Goal: Task Accomplishment & Management: Complete application form

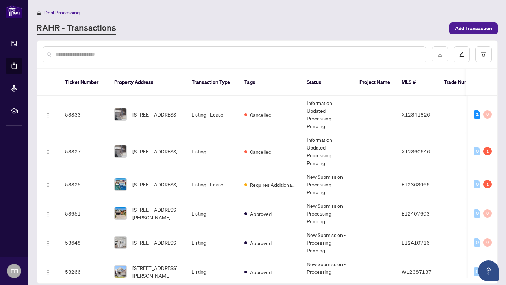
click at [91, 57] on input "text" at bounding box center [238, 55] width 365 height 8
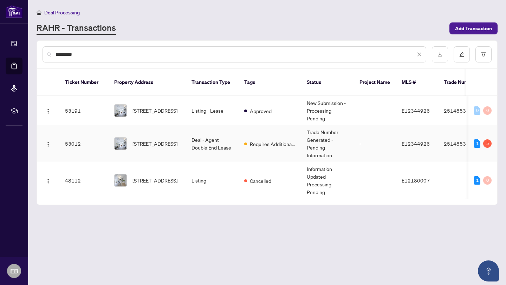
type input "*********"
click at [200, 137] on td "Deal - Agent Double End Lease" at bounding box center [212, 143] width 53 height 37
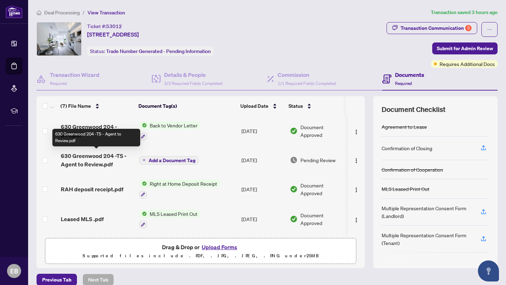
click at [102, 157] on span "630 Greenwood 204 -TS - Agent to Review.pdf" at bounding box center [97, 160] width 73 height 17
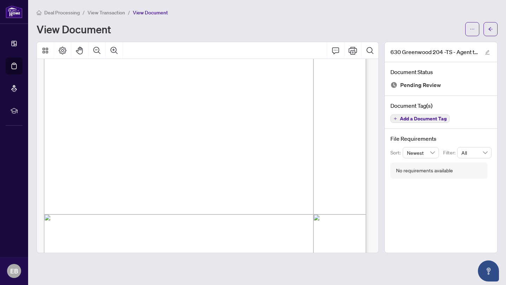
scroll to position [73, 0]
click at [355, 52] on icon "Print" at bounding box center [353, 51] width 8 height 8
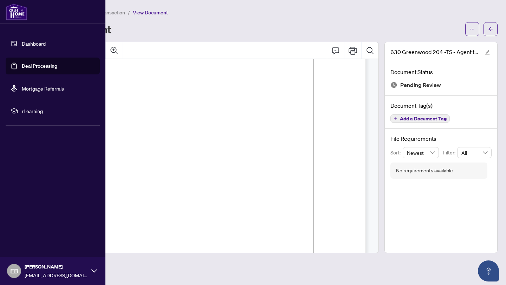
click at [34, 42] on link "Dashboard" at bounding box center [34, 43] width 24 height 6
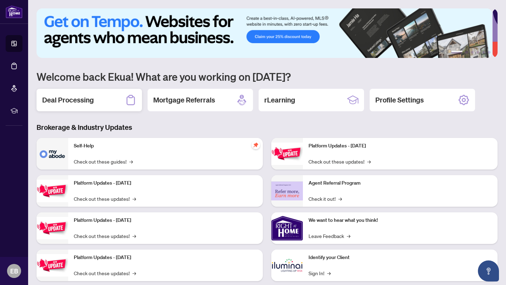
click at [60, 99] on h2 "Deal Processing" at bounding box center [68, 100] width 52 height 10
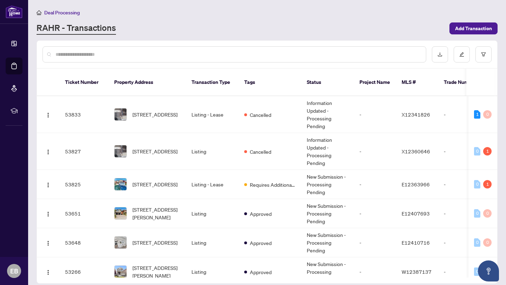
click at [90, 55] on input "text" at bounding box center [238, 55] width 365 height 8
type input "*"
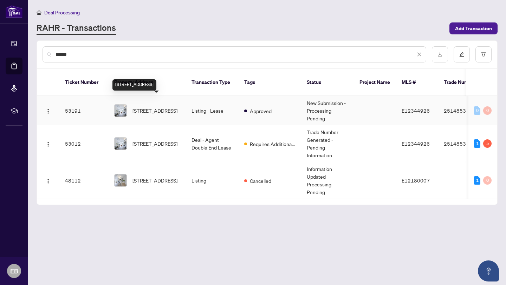
type input "******"
click at [169, 107] on span "[STREET_ADDRESS]" at bounding box center [154, 111] width 45 height 8
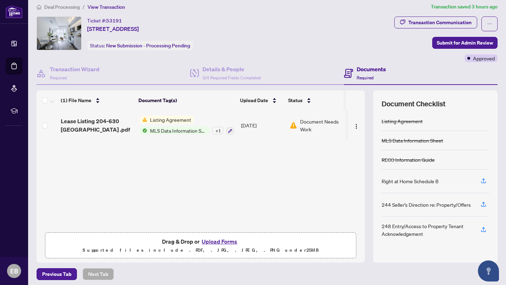
scroll to position [8, 0]
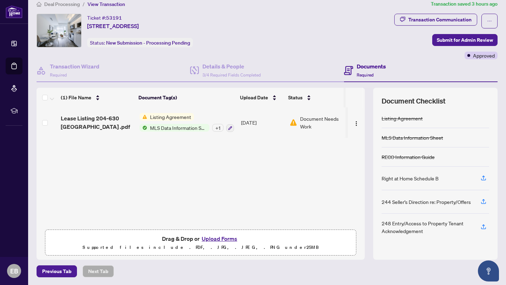
click at [211, 239] on button "Upload Forms" at bounding box center [220, 238] width 40 height 9
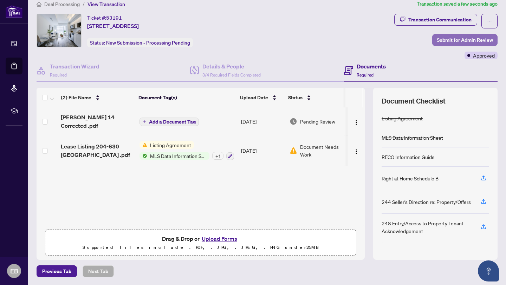
click at [454, 40] on span "Submit for Admin Review" at bounding box center [465, 39] width 56 height 11
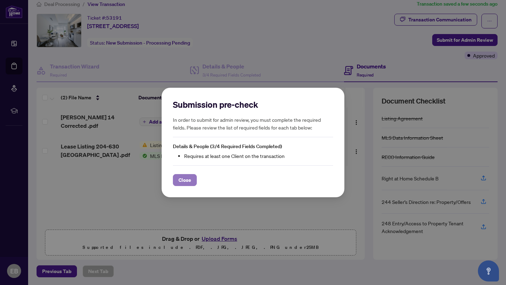
click at [182, 178] on span "Close" at bounding box center [184, 180] width 13 height 11
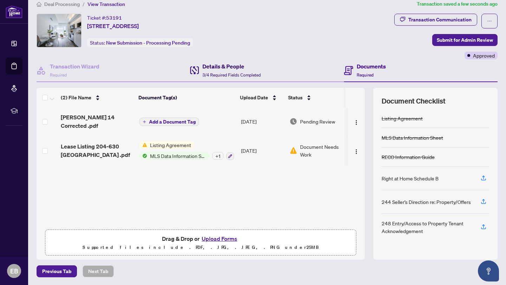
click at [226, 68] on h4 "Details & People" at bounding box center [231, 66] width 58 height 8
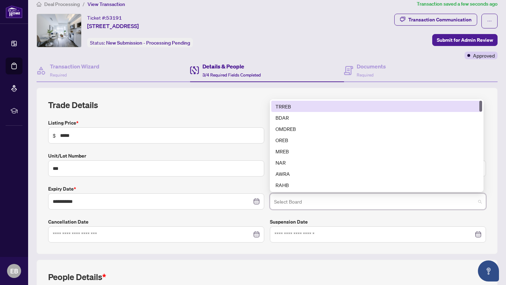
click at [286, 199] on input "search" at bounding box center [374, 202] width 201 height 15
type input "*"
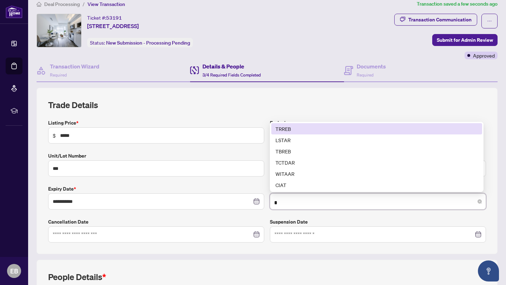
click at [285, 126] on div "TRREB" at bounding box center [376, 129] width 202 height 8
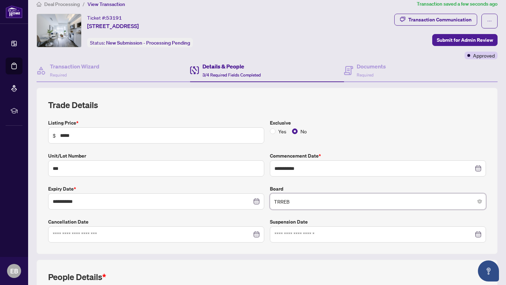
click at [340, 106] on h2 "Trade Details" at bounding box center [267, 104] width 438 height 11
click at [447, 43] on span "Submit for Admin Review" at bounding box center [465, 39] width 56 height 11
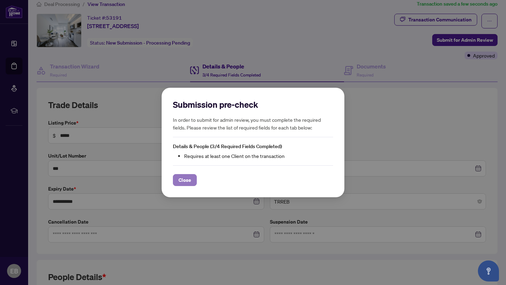
click at [184, 182] on span "Close" at bounding box center [184, 180] width 13 height 11
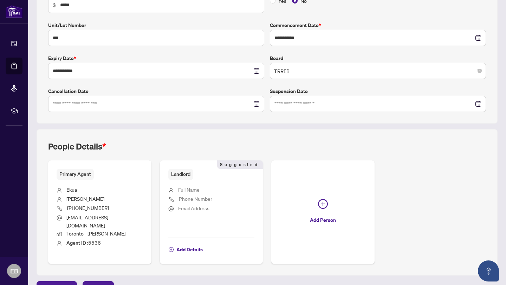
scroll to position [148, 0]
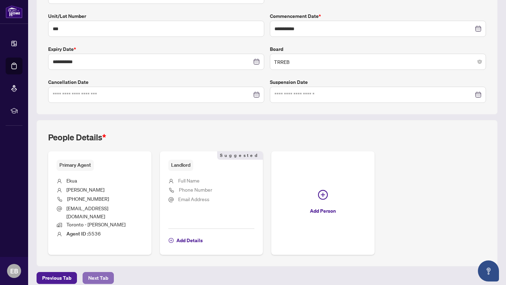
click at [91, 273] on span "Next Tab" at bounding box center [98, 278] width 20 height 11
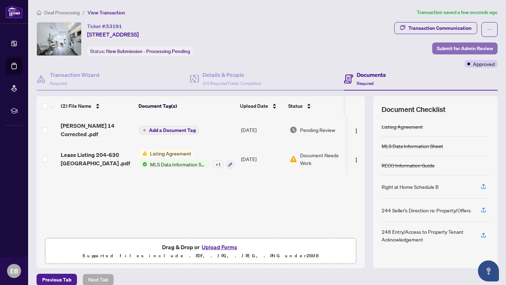
click at [446, 45] on span "Submit for Admin Review" at bounding box center [465, 48] width 56 height 11
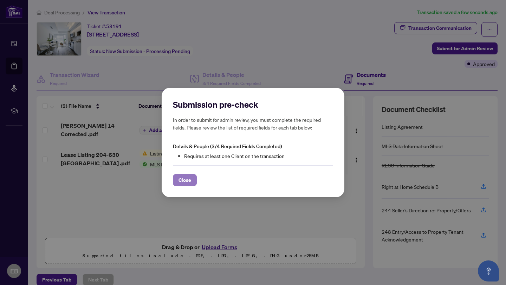
click at [183, 181] on span "Close" at bounding box center [184, 180] width 13 height 11
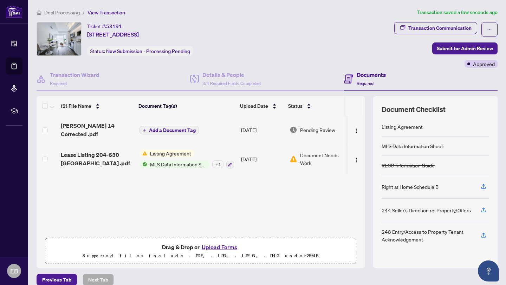
scroll to position [8, 0]
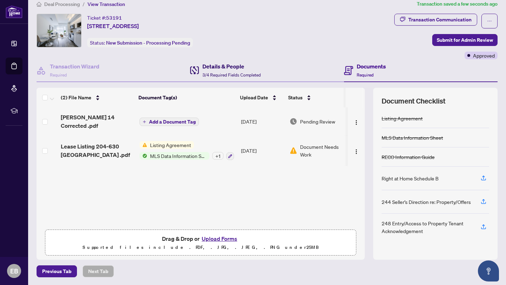
click at [234, 72] on span "3/4 Required Fields Completed" at bounding box center [231, 74] width 58 height 5
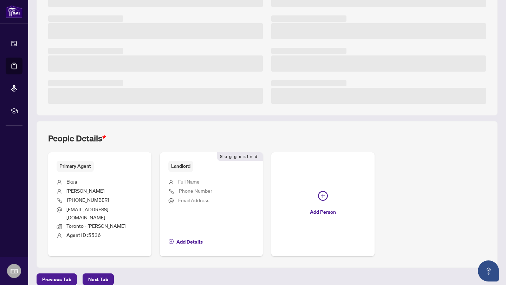
scroll to position [145, 0]
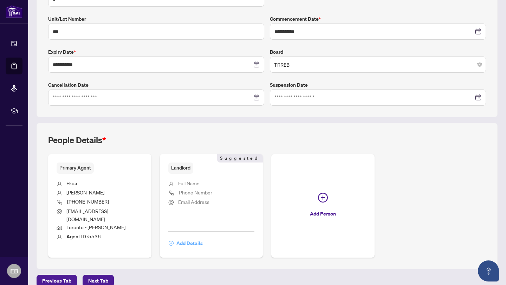
click at [194, 238] on span "Add Details" at bounding box center [189, 243] width 26 height 11
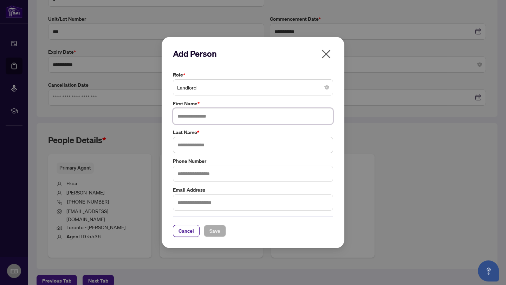
click at [199, 116] on input "text" at bounding box center [253, 116] width 160 height 16
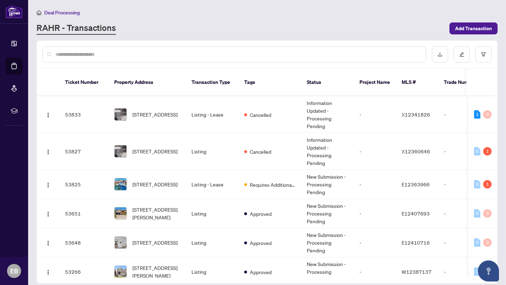
click at [95, 57] on input "text" at bounding box center [238, 55] width 365 height 8
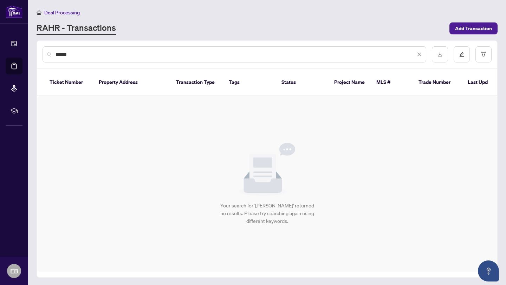
type input "******"
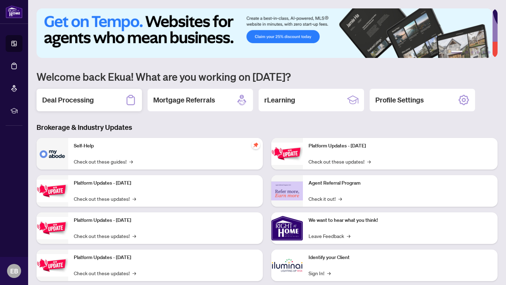
click at [84, 101] on h2 "Deal Processing" at bounding box center [68, 100] width 52 height 10
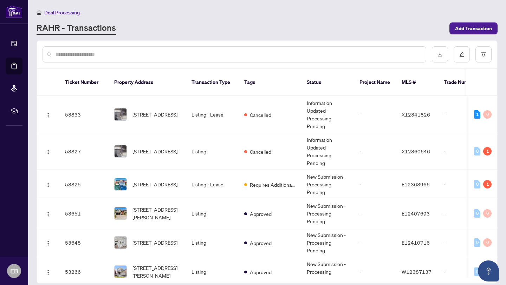
click at [131, 55] on input "text" at bounding box center [238, 55] width 365 height 8
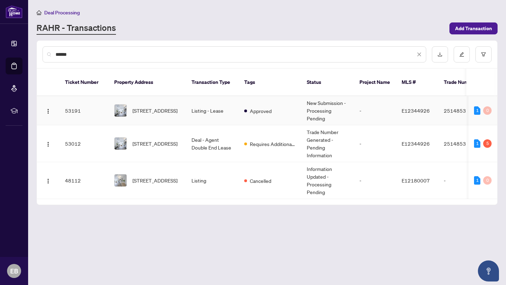
type input "******"
click at [203, 103] on td "Listing - Lease" at bounding box center [212, 110] width 53 height 29
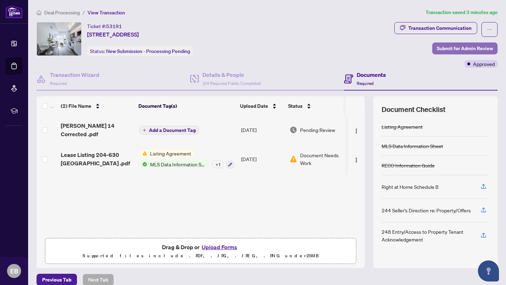
click at [450, 50] on span "Submit for Admin Review" at bounding box center [465, 48] width 56 height 11
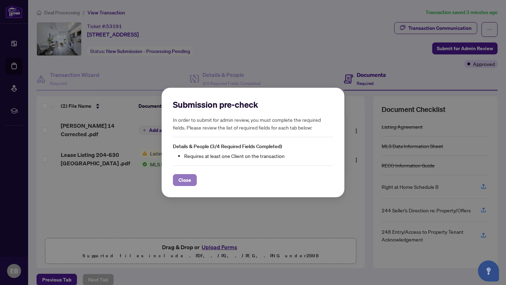
click at [182, 175] on span "Close" at bounding box center [184, 180] width 13 height 11
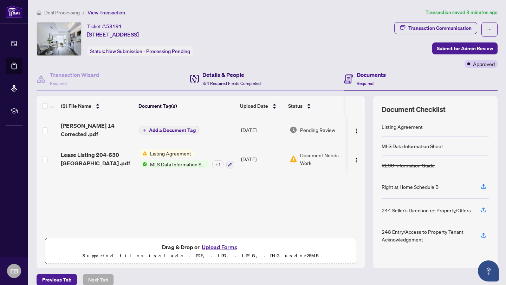
click at [225, 79] on div "Details & People 3/4 Required Fields Completed" at bounding box center [231, 79] width 58 height 17
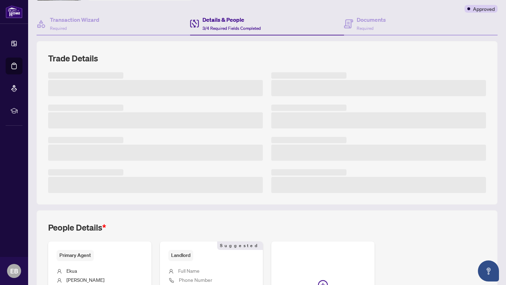
scroll to position [118, 0]
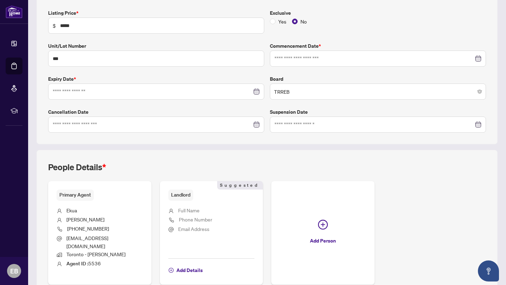
type input "**********"
click at [186, 265] on span "Add Details" at bounding box center [189, 270] width 26 height 11
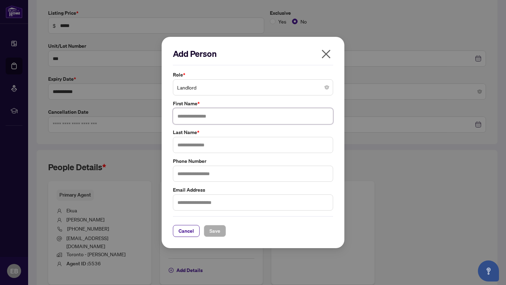
click at [191, 118] on input "text" at bounding box center [253, 116] width 160 height 16
type input "**********"
click at [202, 144] on input "text" at bounding box center [253, 145] width 160 height 16
type input "*******"
click at [213, 232] on span "Save" at bounding box center [214, 231] width 11 height 11
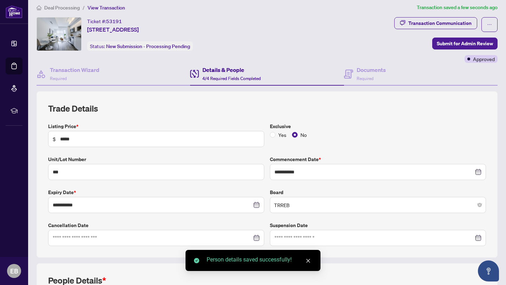
scroll to position [0, 0]
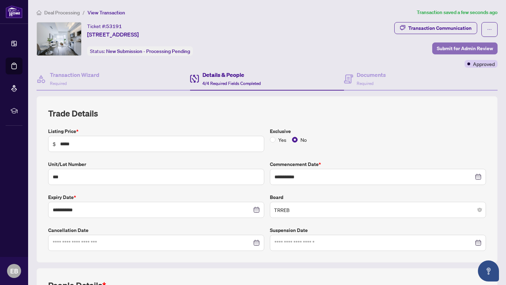
click at [445, 50] on span "Submit for Admin Review" at bounding box center [465, 48] width 56 height 11
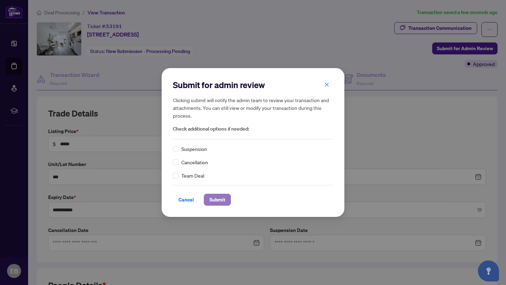
click at [214, 199] on span "Submit" at bounding box center [217, 199] width 16 height 11
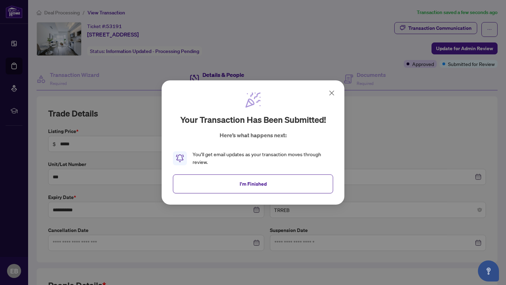
drag, startPoint x: 251, startPoint y: 188, endPoint x: 255, endPoint y: 183, distance: 6.5
click at [251, 188] on span "I'm Finished" at bounding box center [253, 183] width 27 height 11
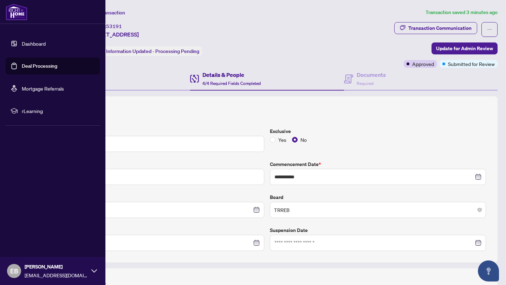
click at [29, 45] on link "Dashboard" at bounding box center [34, 43] width 24 height 6
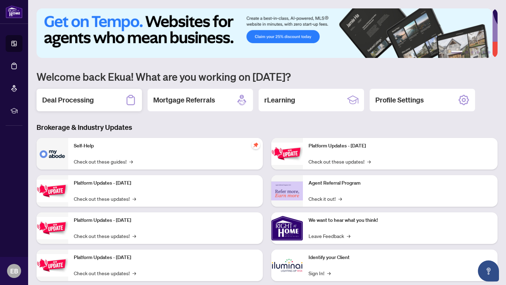
click at [74, 102] on h2 "Deal Processing" at bounding box center [68, 100] width 52 height 10
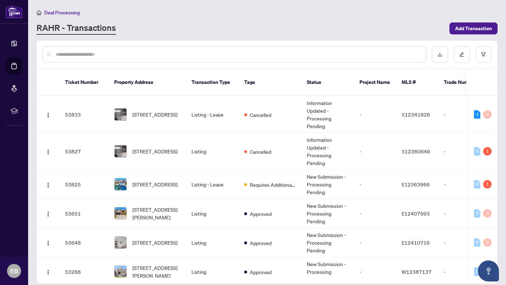
click at [103, 56] on input "text" at bounding box center [238, 55] width 365 height 8
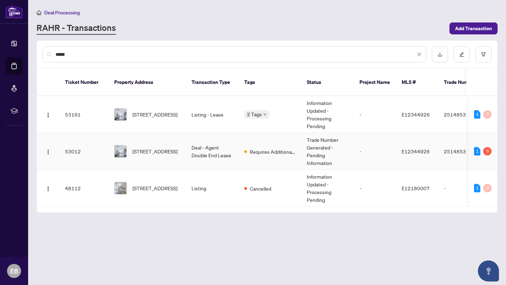
type input "*****"
click at [204, 144] on td "Deal - Agent Double End Lease" at bounding box center [212, 151] width 53 height 37
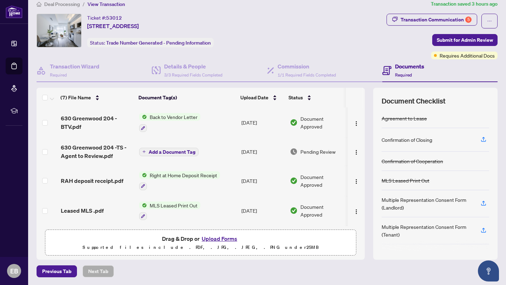
click at [213, 236] on button "Upload Forms" at bounding box center [220, 238] width 40 height 9
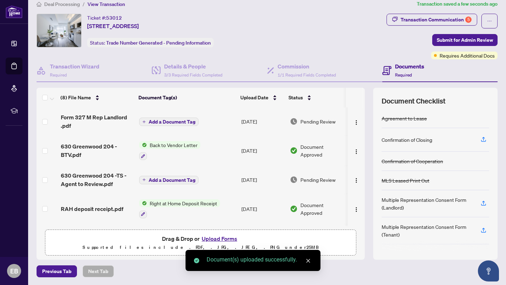
click at [180, 121] on span "Add a Document Tag" at bounding box center [172, 121] width 47 height 5
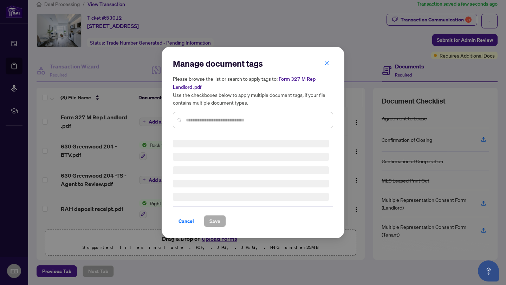
click at [191, 119] on input "text" at bounding box center [256, 120] width 141 height 8
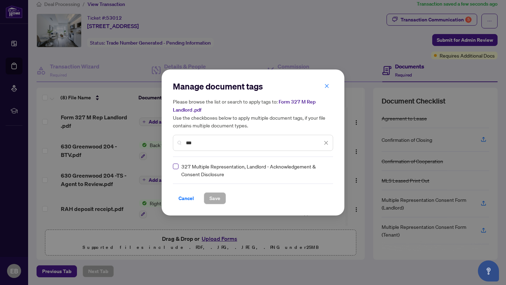
type input "***"
click at [217, 199] on span "Save" at bounding box center [214, 198] width 11 height 11
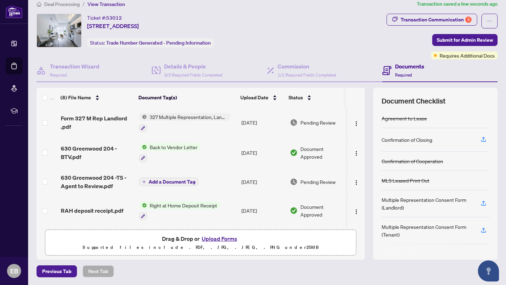
click at [217, 238] on button "Upload Forms" at bounding box center [220, 238] width 40 height 9
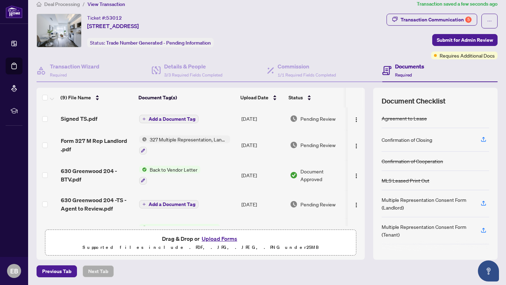
click at [176, 117] on span "Add a Document Tag" at bounding box center [172, 119] width 47 height 5
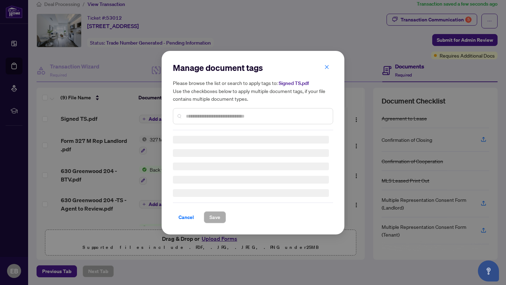
click at [191, 114] on input "text" at bounding box center [256, 116] width 141 height 8
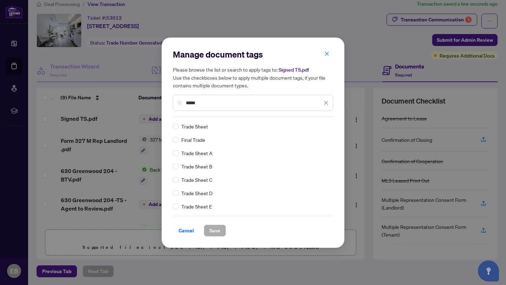
type input "*****"
click at [210, 232] on span "Save" at bounding box center [214, 230] width 11 height 11
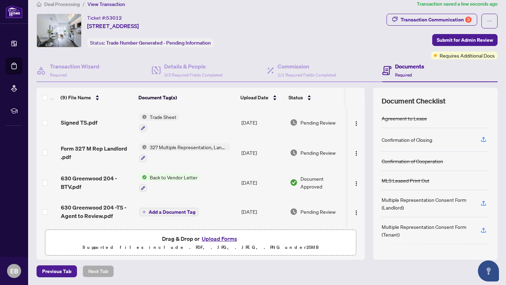
click at [212, 238] on button "Upload Forms" at bounding box center [220, 238] width 40 height 9
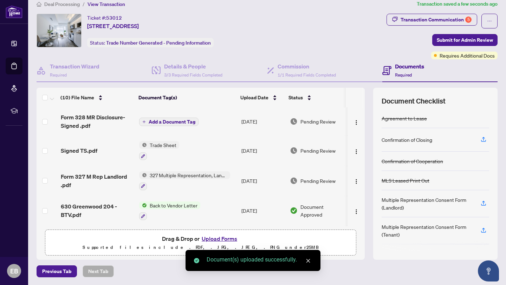
click at [171, 121] on span "Add a Document Tag" at bounding box center [172, 121] width 47 height 5
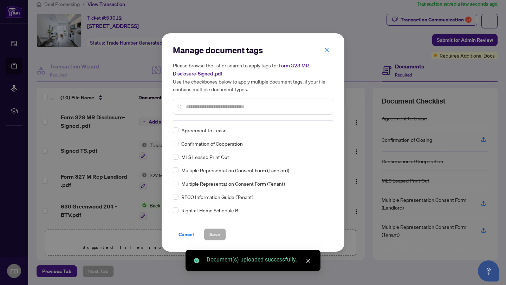
click at [191, 118] on div "Manage document tags Please browse the list or search to apply tags to: Form 32…" at bounding box center [253, 83] width 160 height 76
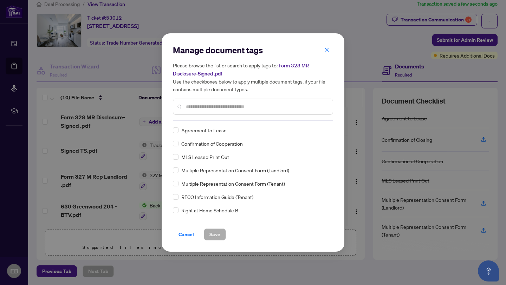
click at [190, 106] on input "text" at bounding box center [256, 107] width 141 height 8
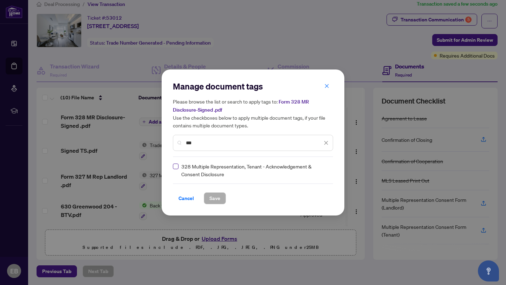
type input "***"
click at [216, 197] on span "Save" at bounding box center [214, 198] width 11 height 11
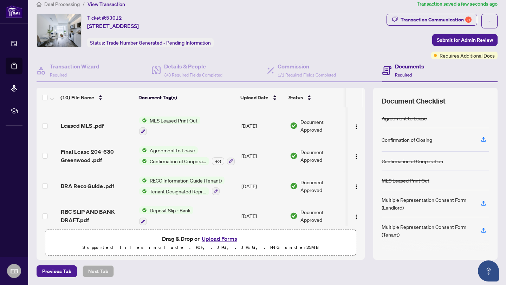
scroll to position [178, 0]
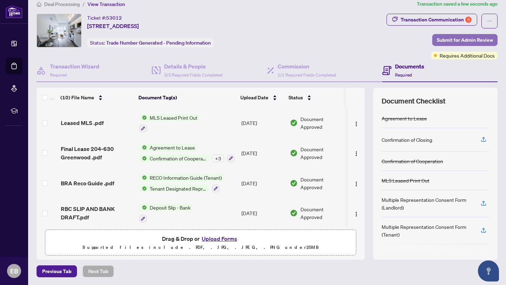
click at [457, 37] on span "Submit for Admin Review" at bounding box center [465, 39] width 56 height 11
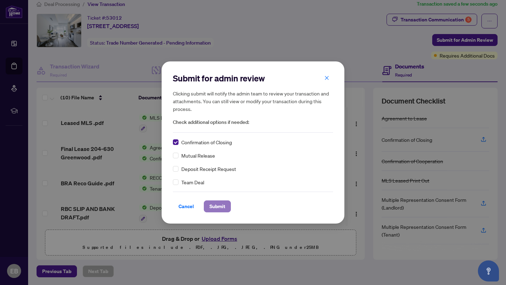
click at [216, 206] on span "Submit" at bounding box center [217, 206] width 16 height 11
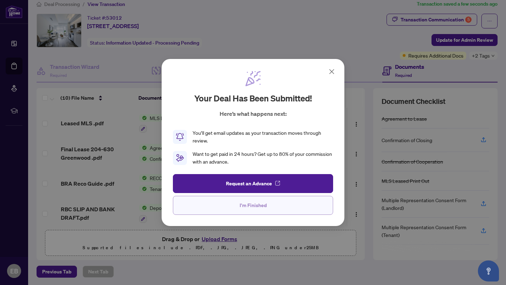
click at [254, 205] on span "I'm Finished" at bounding box center [253, 205] width 27 height 11
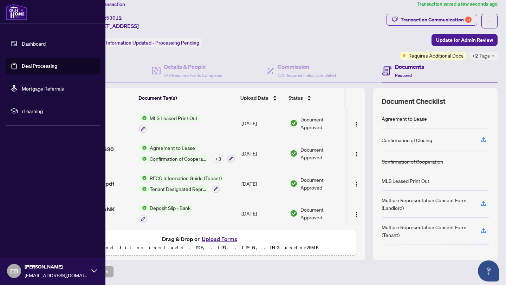
click at [31, 41] on link "Dashboard" at bounding box center [34, 43] width 24 height 6
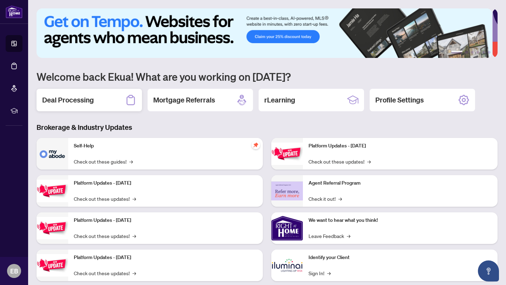
click at [82, 105] on div "Deal Processing" at bounding box center [89, 100] width 105 height 22
